Goal: Information Seeking & Learning: Find specific fact

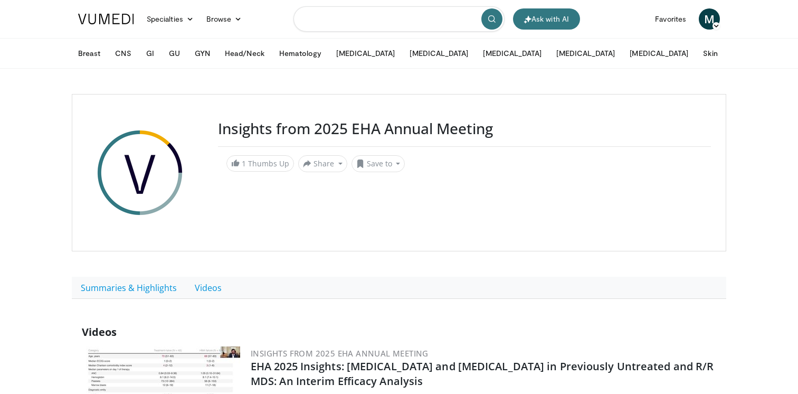
click at [367, 17] on input "Search topics, interventions" at bounding box center [398, 18] width 211 height 25
paste input "**********"
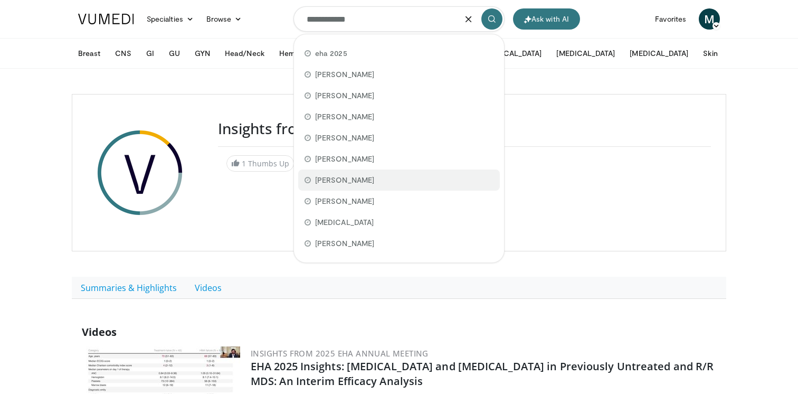
type input "**********"
